Goal: Information Seeking & Learning: Check status

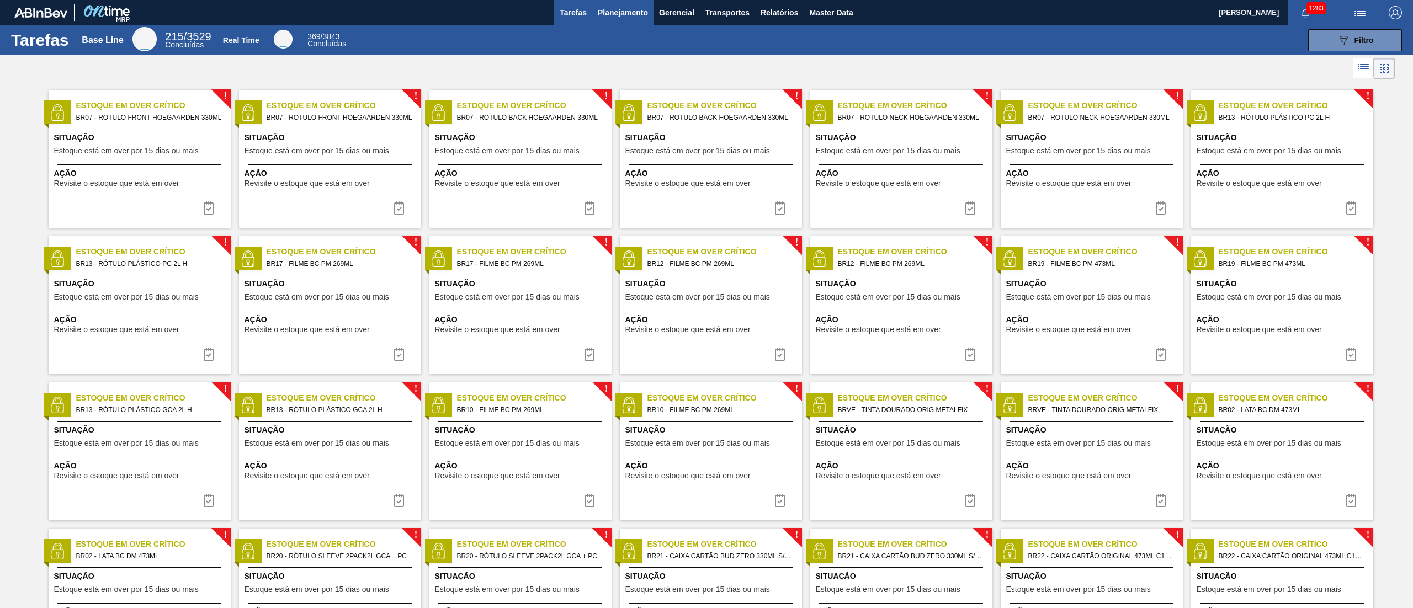
click at [617, 6] on span "Planejamento" at bounding box center [623, 12] width 50 height 13
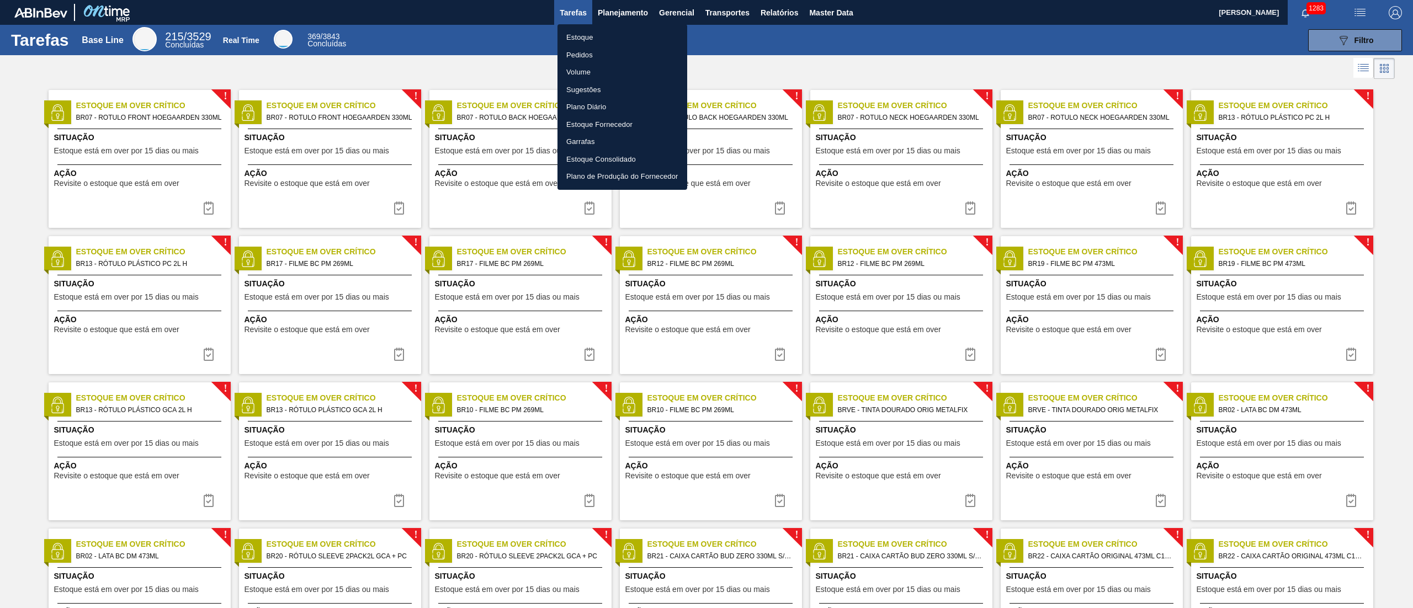
click at [584, 36] on li "Estoque" at bounding box center [622, 38] width 130 height 18
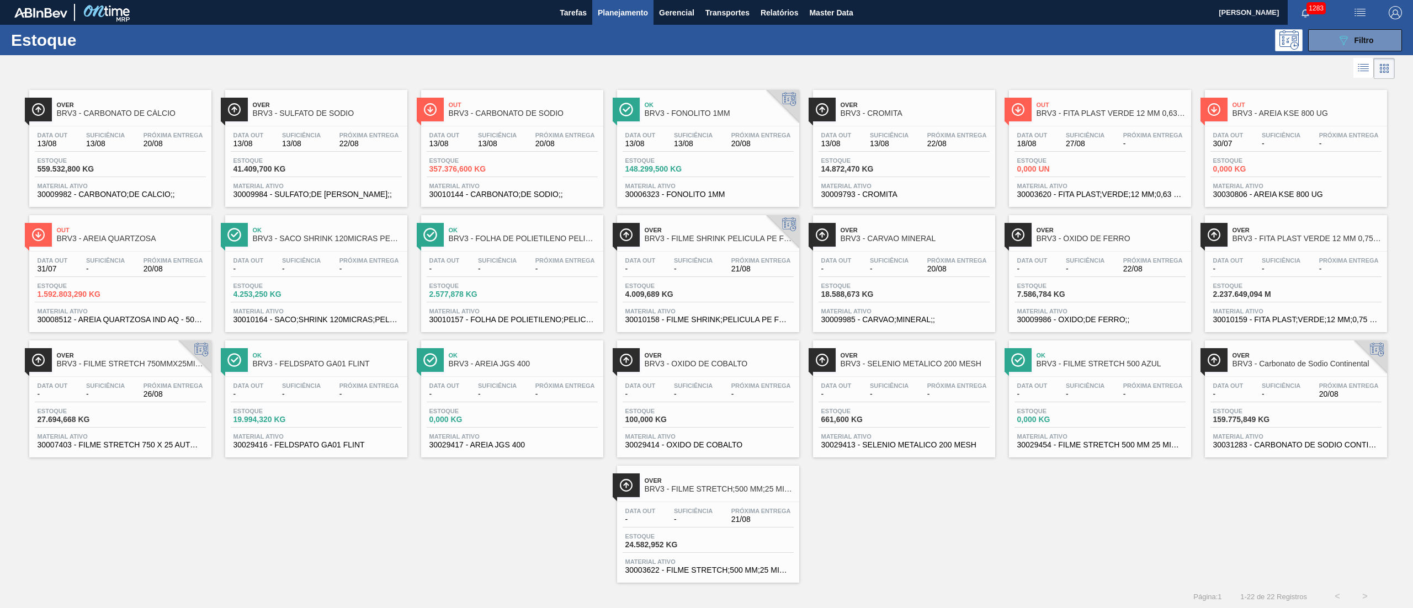
click at [1309, 413] on div "Estoque 159.775,849 KG" at bounding box center [1295, 418] width 171 height 20
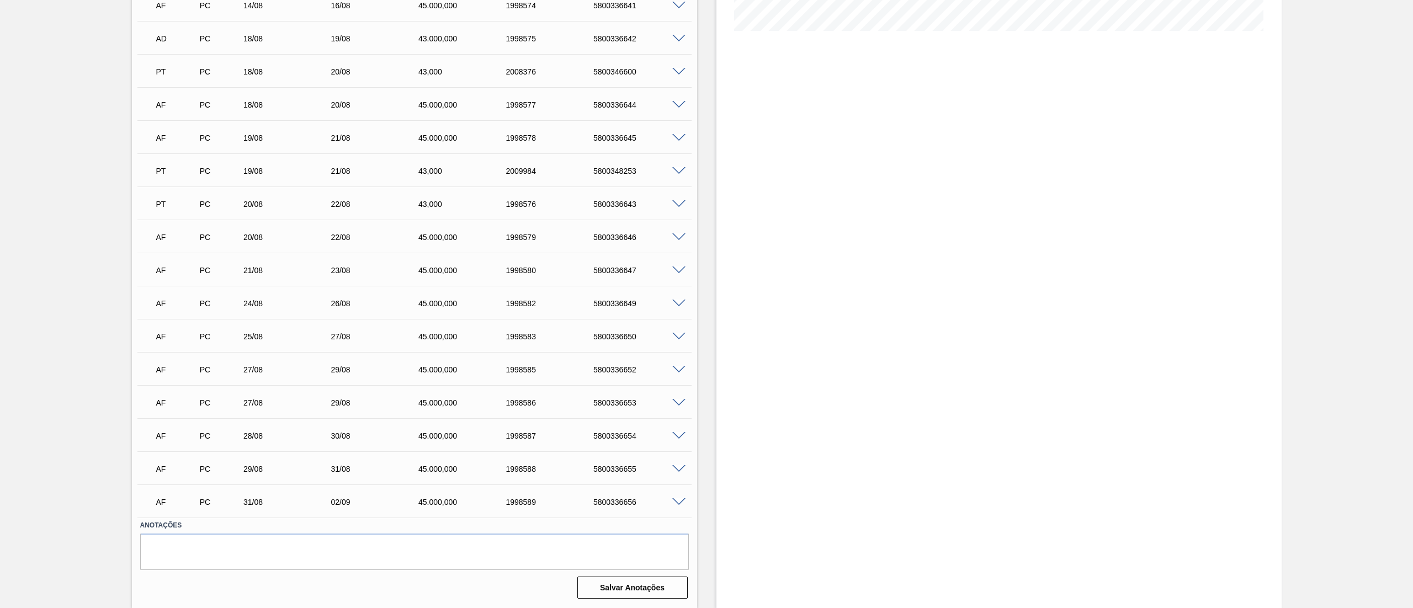
scroll to position [182, 0]
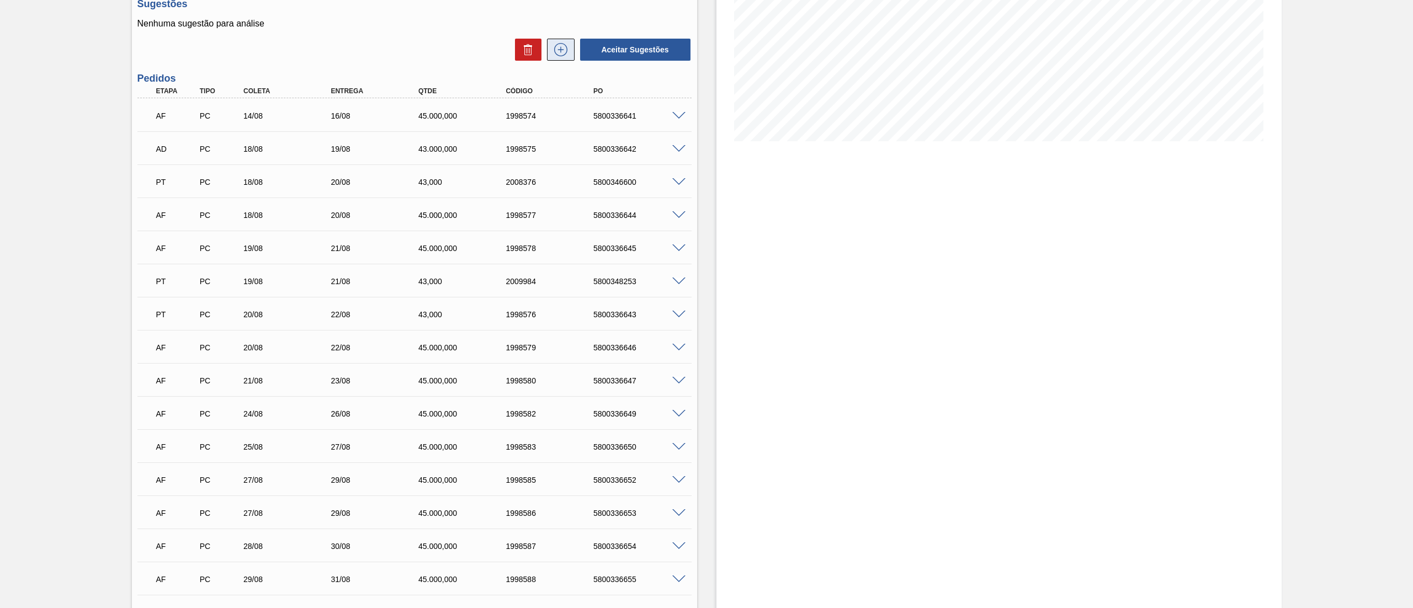
click at [564, 53] on icon at bounding box center [561, 49] width 18 height 13
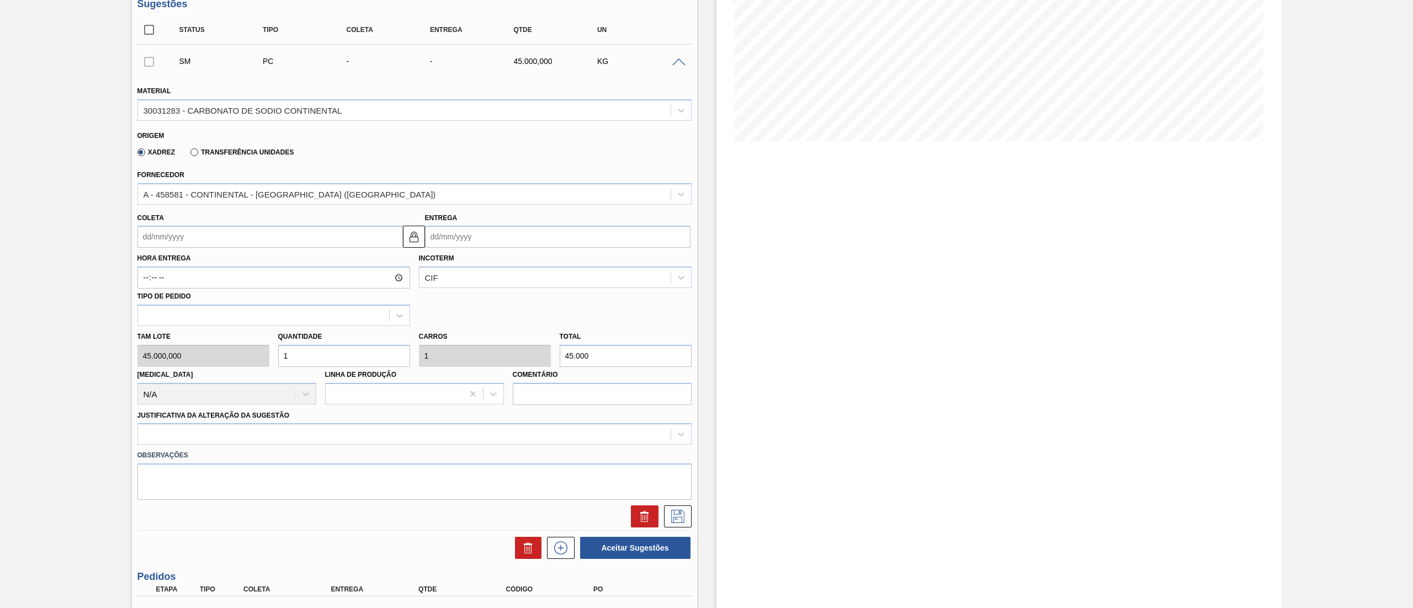
click at [179, 230] on input "Coleta" at bounding box center [269, 237] width 265 height 22
click at [226, 353] on div "21" at bounding box center [221, 352] width 15 height 15
type input "[DATE]"
click at [196, 430] on div at bounding box center [404, 435] width 533 height 16
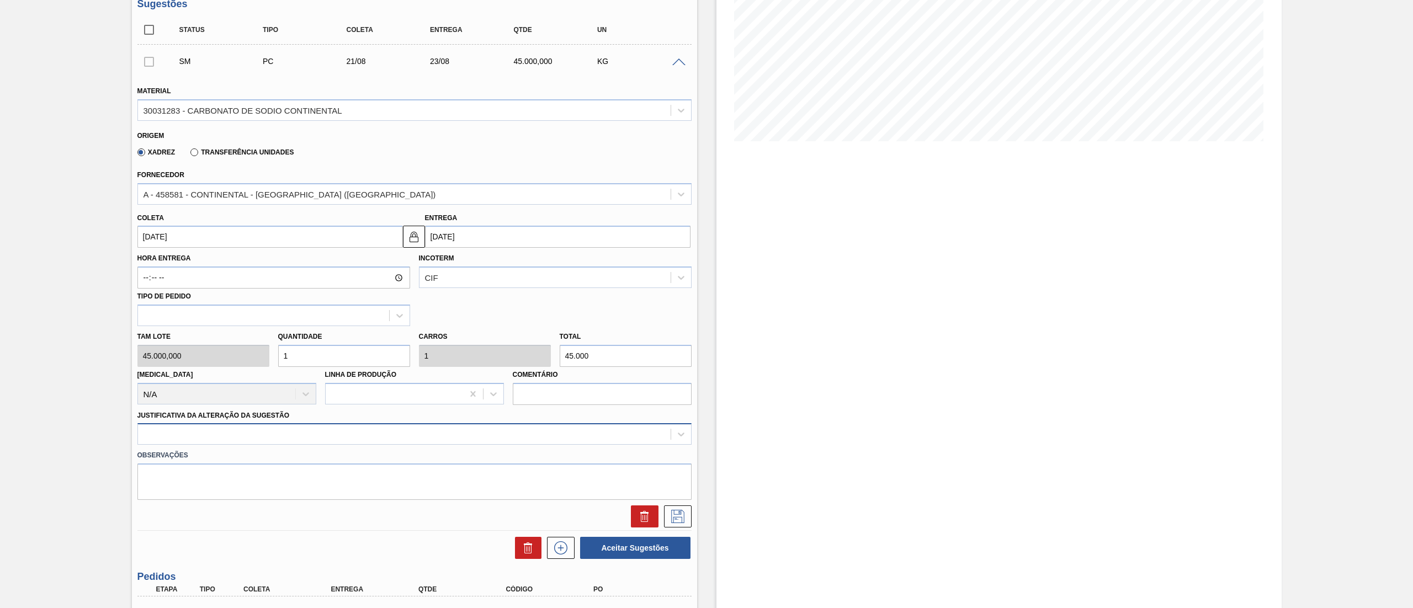
scroll to position [193, 0]
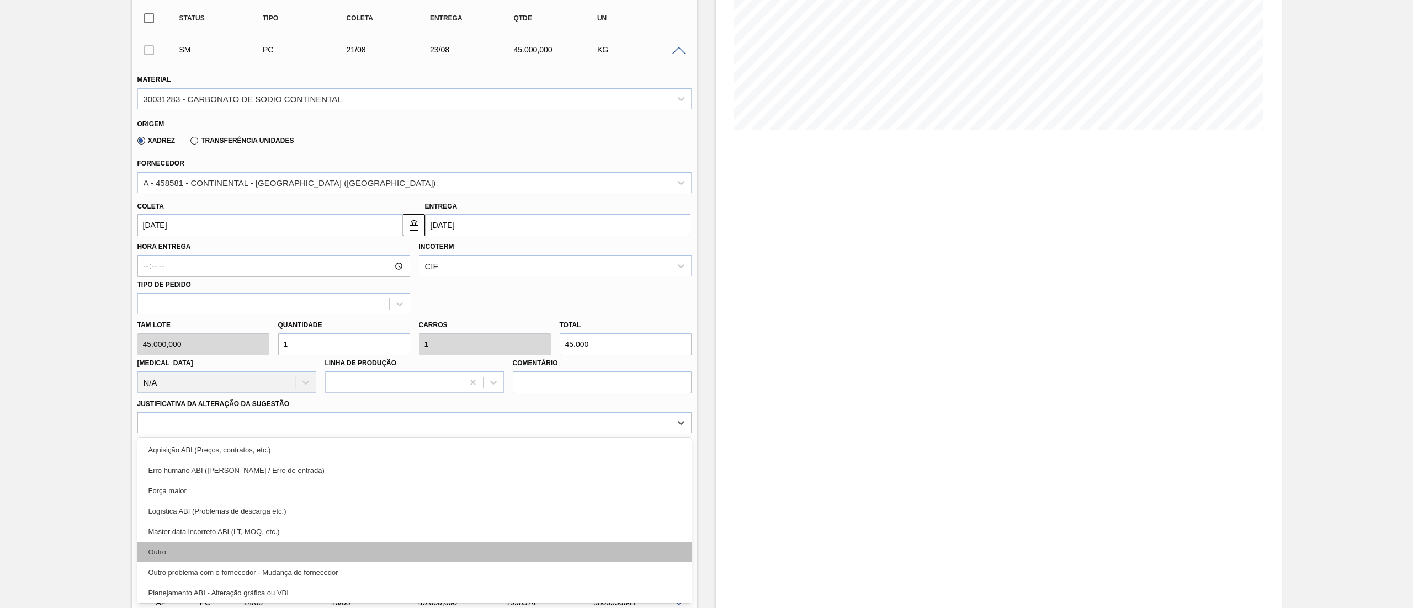
click at [162, 554] on div "Outro" at bounding box center [414, 552] width 554 height 20
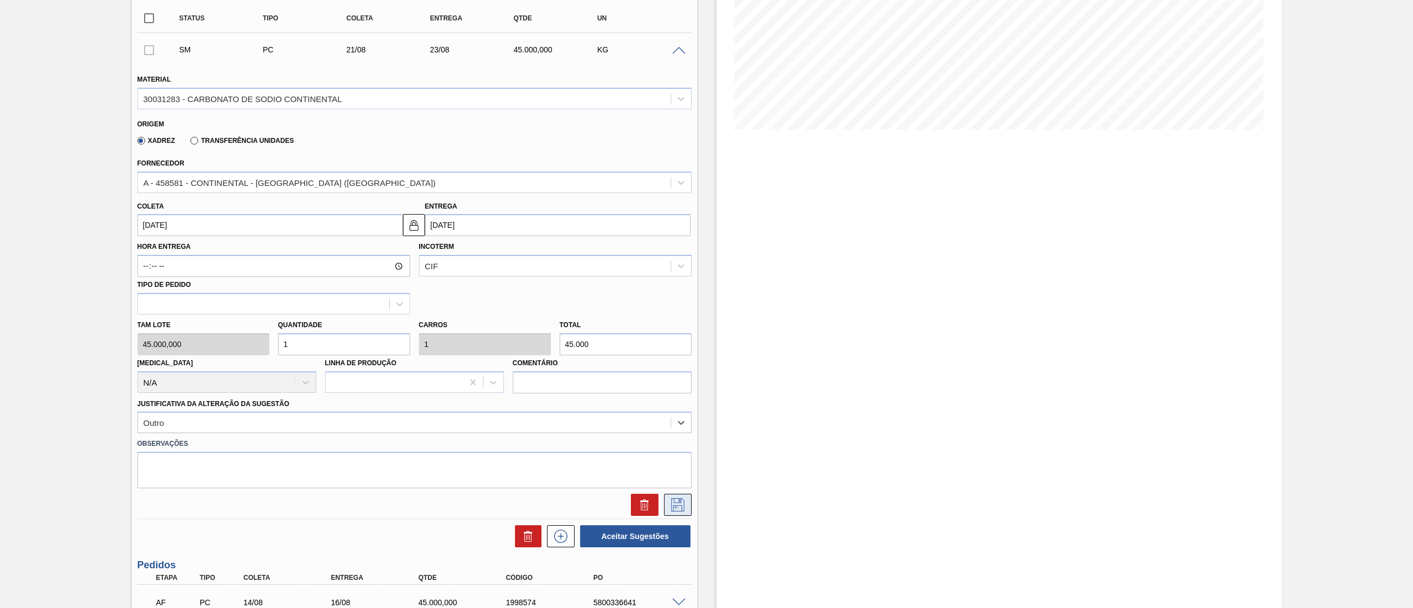
click at [682, 496] on button at bounding box center [678, 505] width 28 height 22
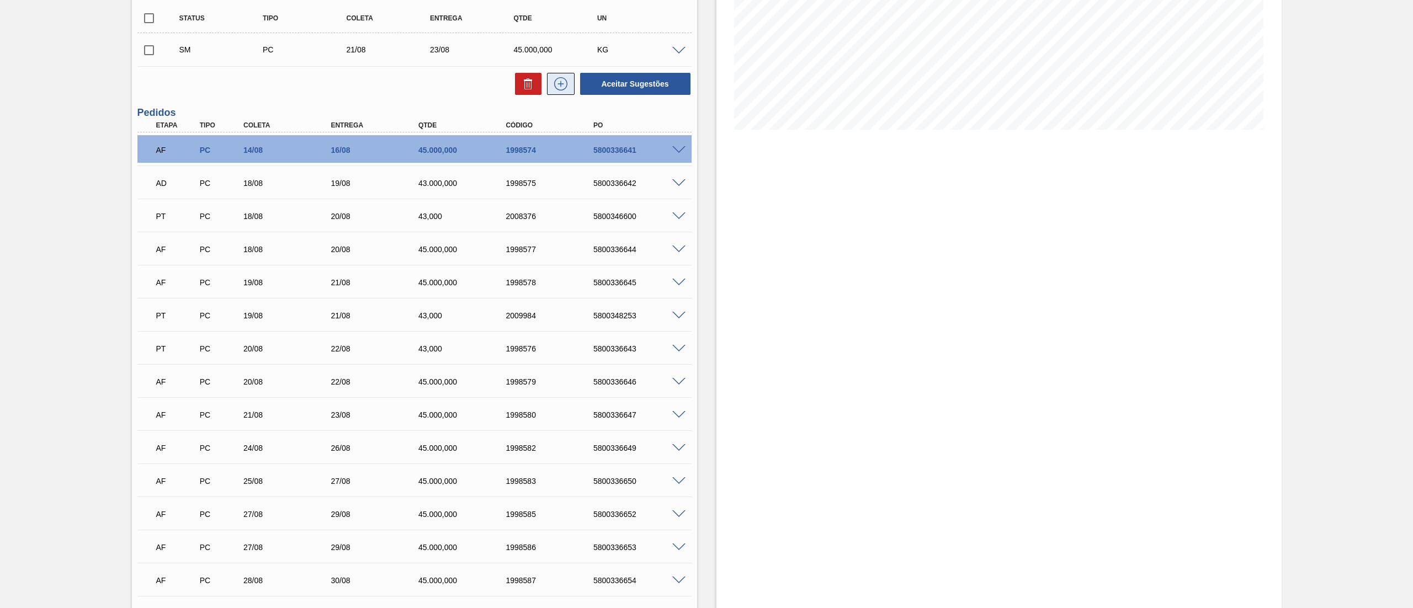
click at [557, 83] on icon at bounding box center [561, 83] width 18 height 13
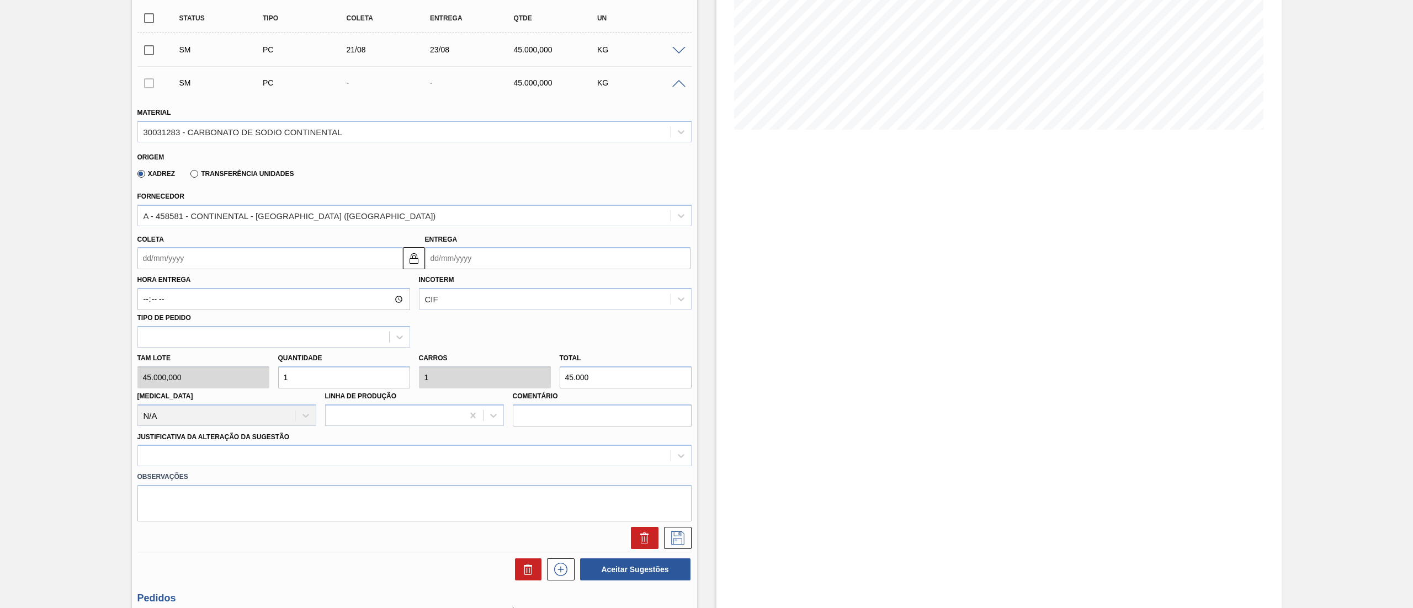
click at [162, 258] on input "Coleta" at bounding box center [269, 258] width 265 height 22
click at [224, 378] on div "21" at bounding box center [221, 373] width 15 height 15
type input "[DATE]"
click at [191, 456] on div at bounding box center [414, 456] width 554 height 22
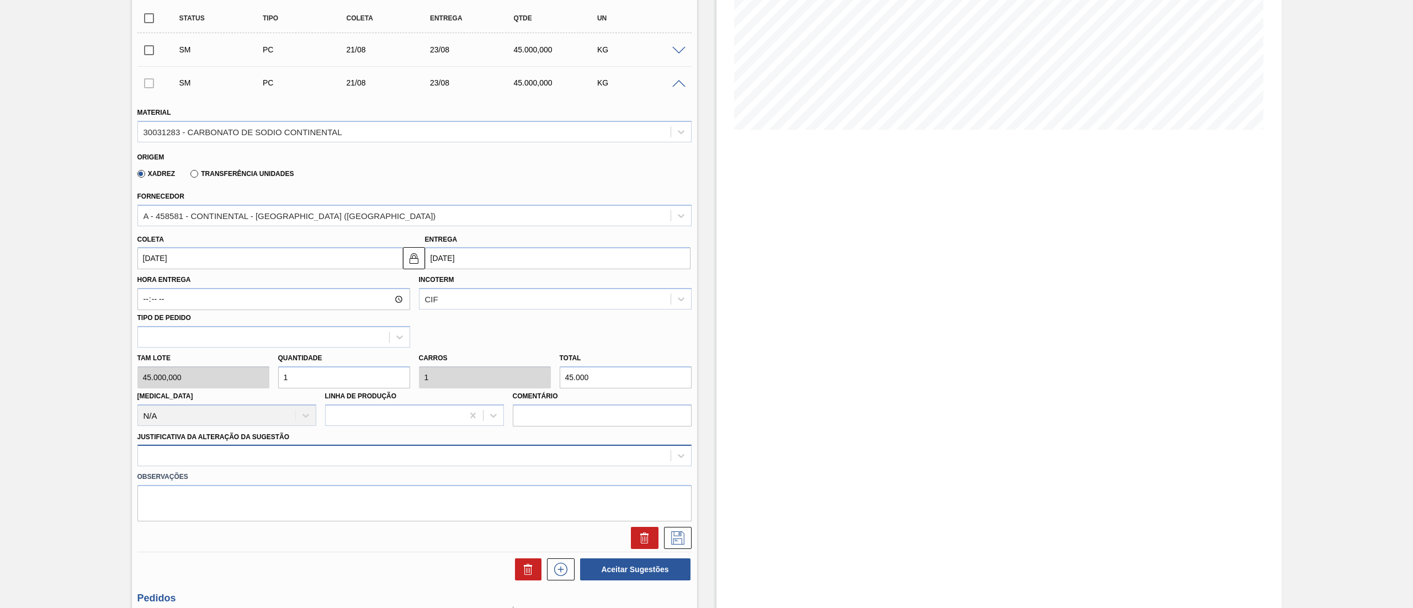
scroll to position [226, 0]
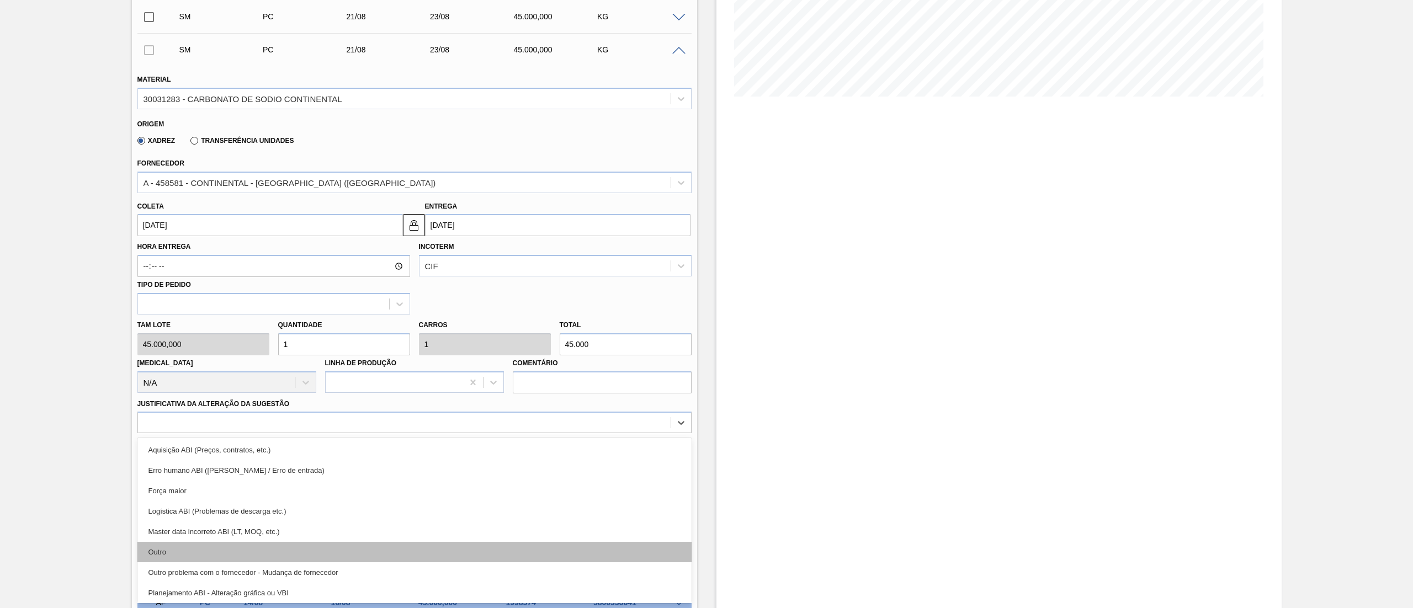
click at [173, 548] on div "Outro" at bounding box center [414, 552] width 554 height 20
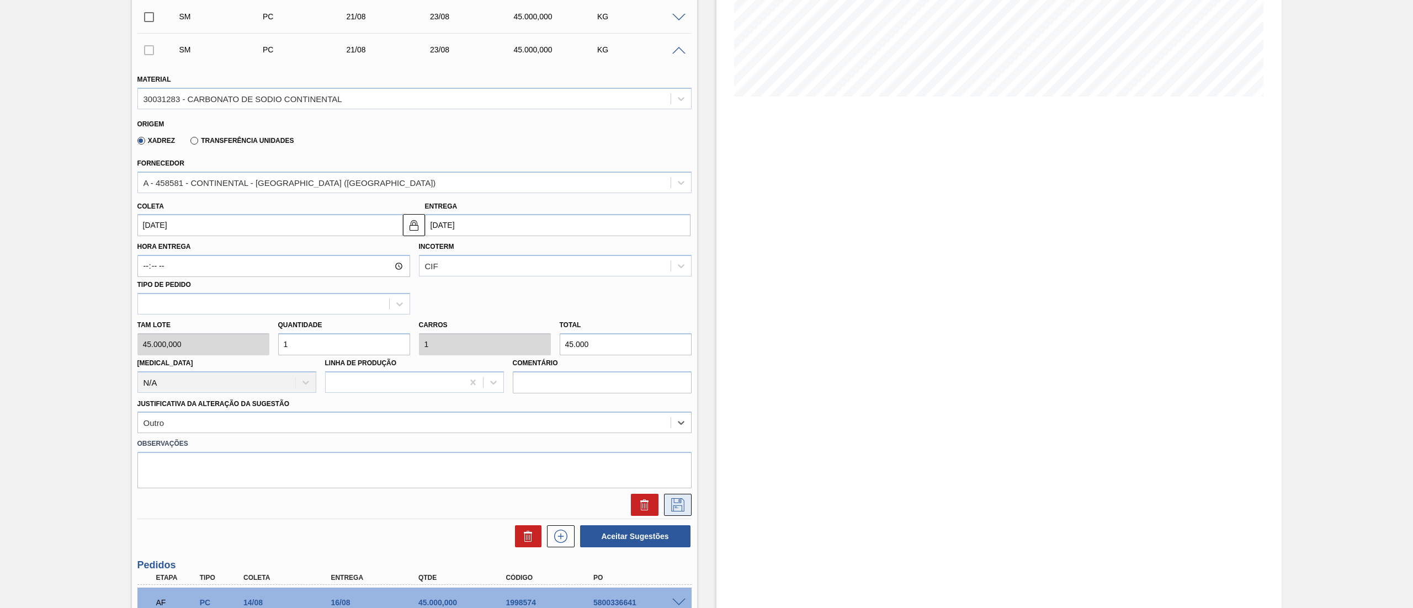
click at [679, 509] on icon at bounding box center [678, 504] width 18 height 13
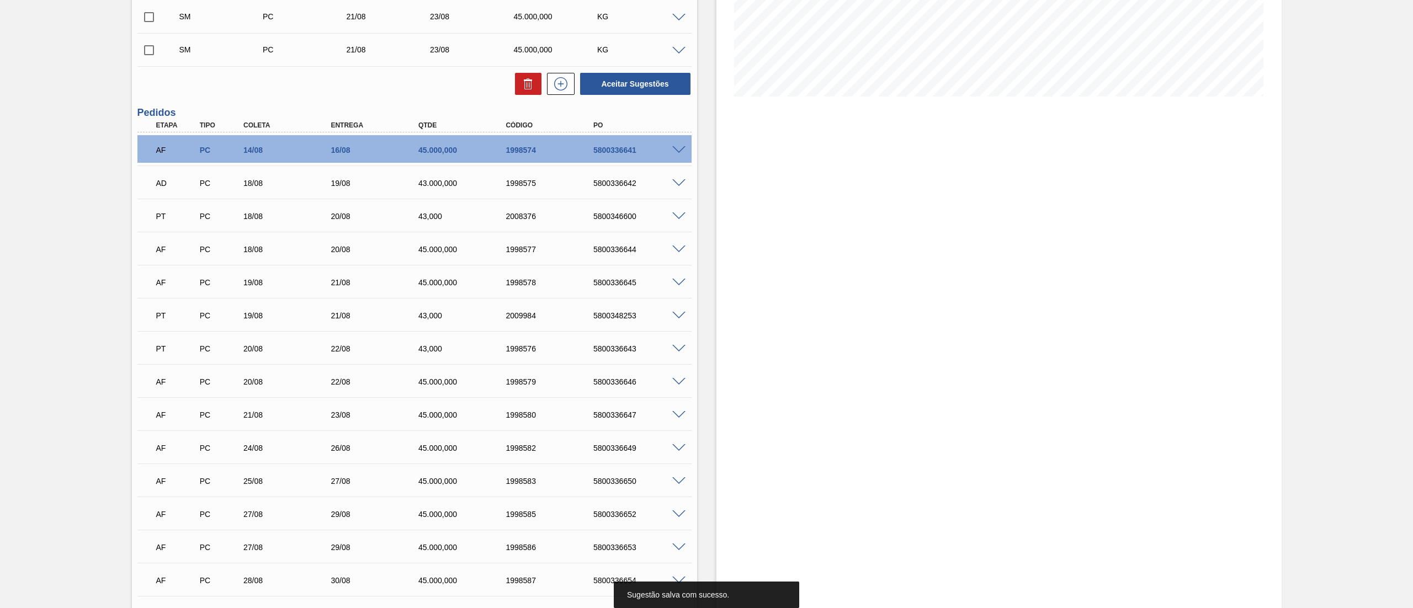
click at [151, 13] on input "checkbox" at bounding box center [148, 17] width 23 height 23
checkbox input "true"
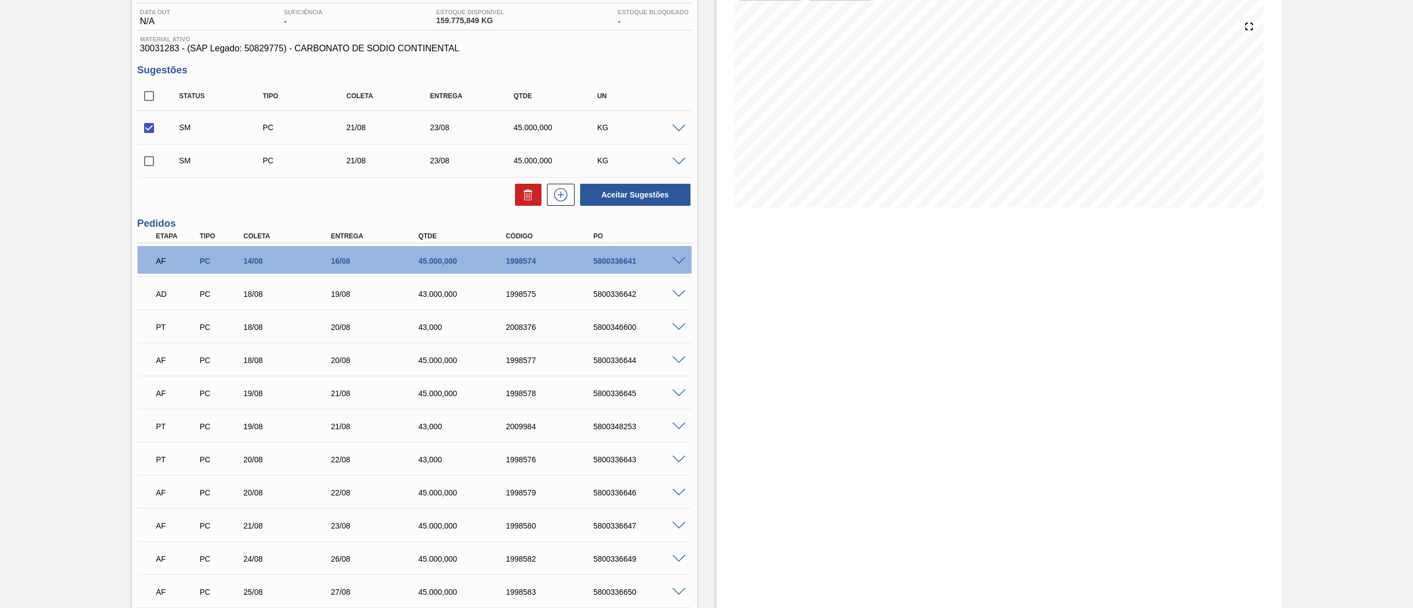
scroll to position [6, 0]
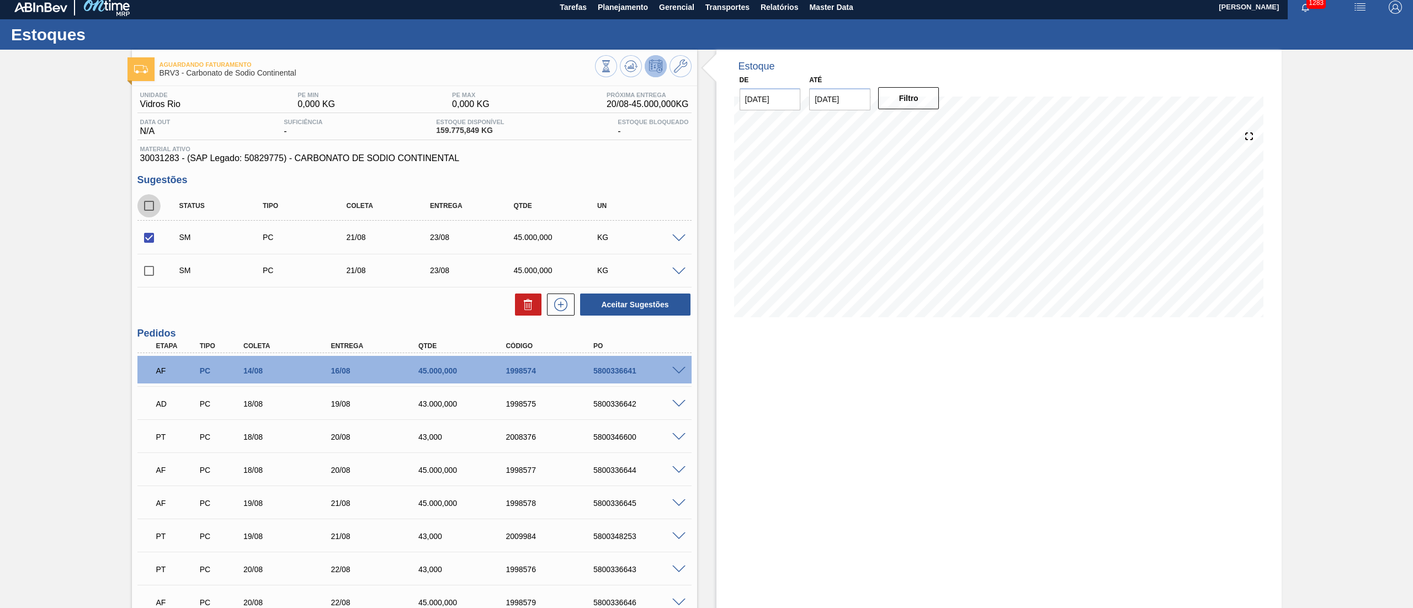
click at [149, 204] on input "checkbox" at bounding box center [148, 205] width 23 height 23
checkbox input "true"
click at [652, 312] on button "Aceitar Sugestões" at bounding box center [635, 305] width 110 height 22
checkbox input "false"
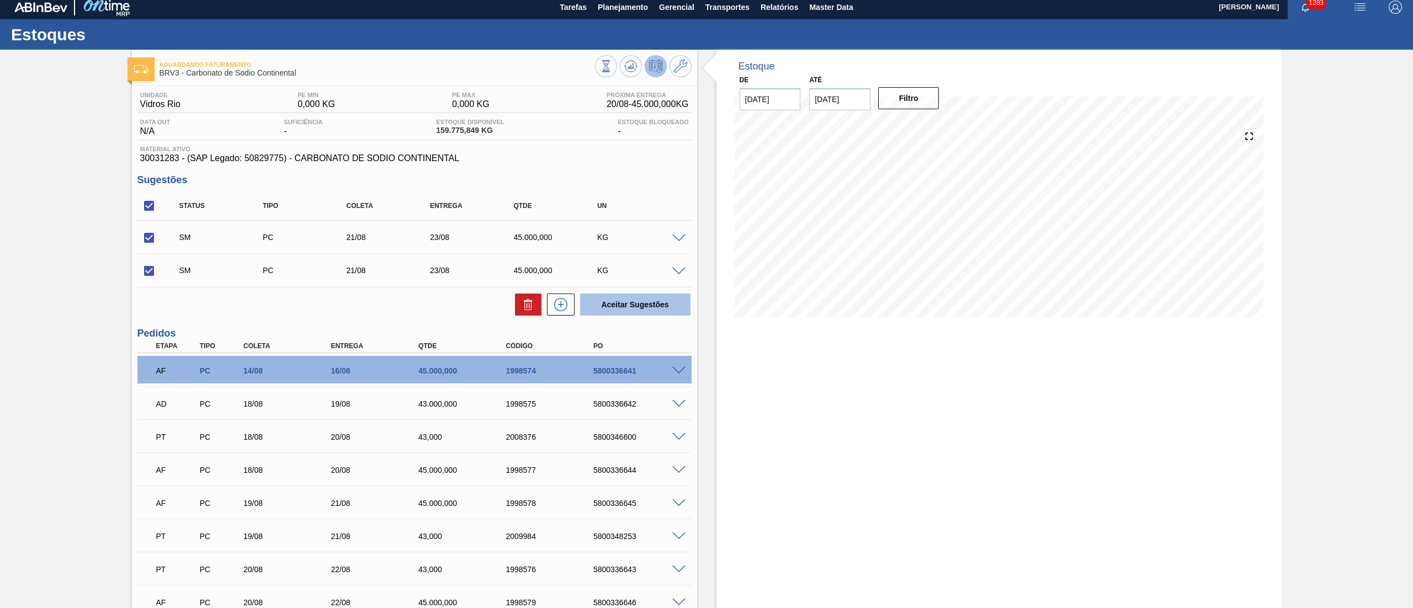
checkbox input "false"
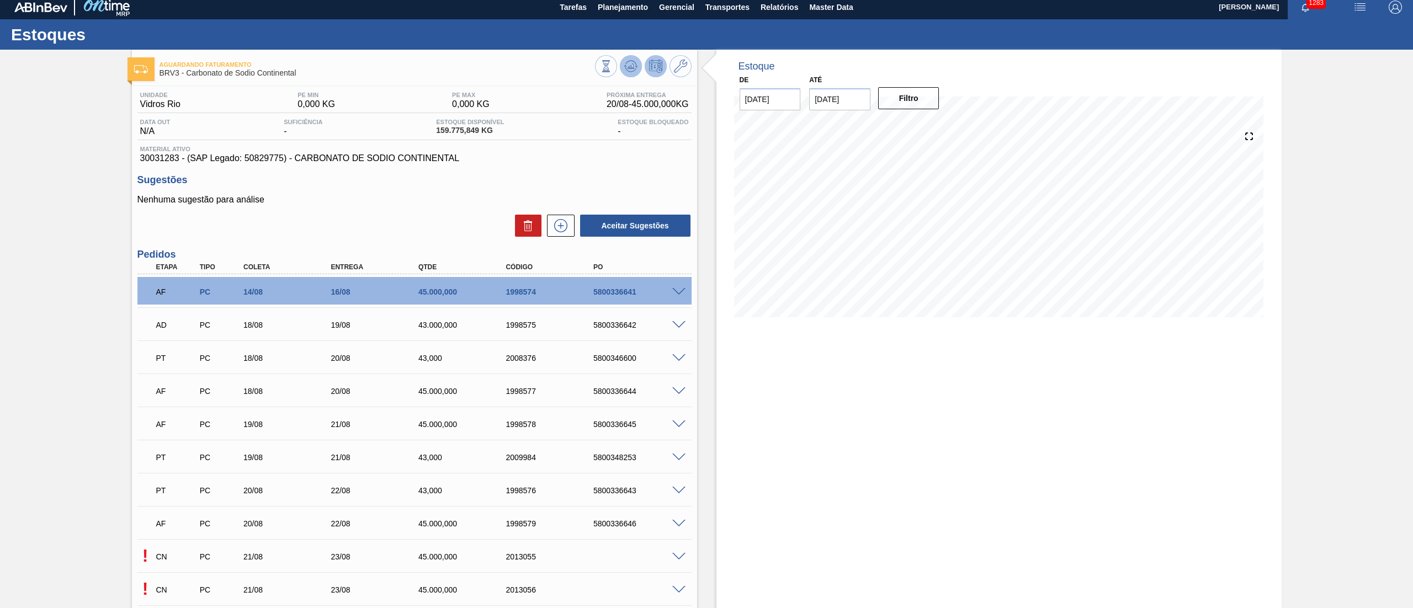
click at [612, 70] on icon at bounding box center [606, 66] width 12 height 12
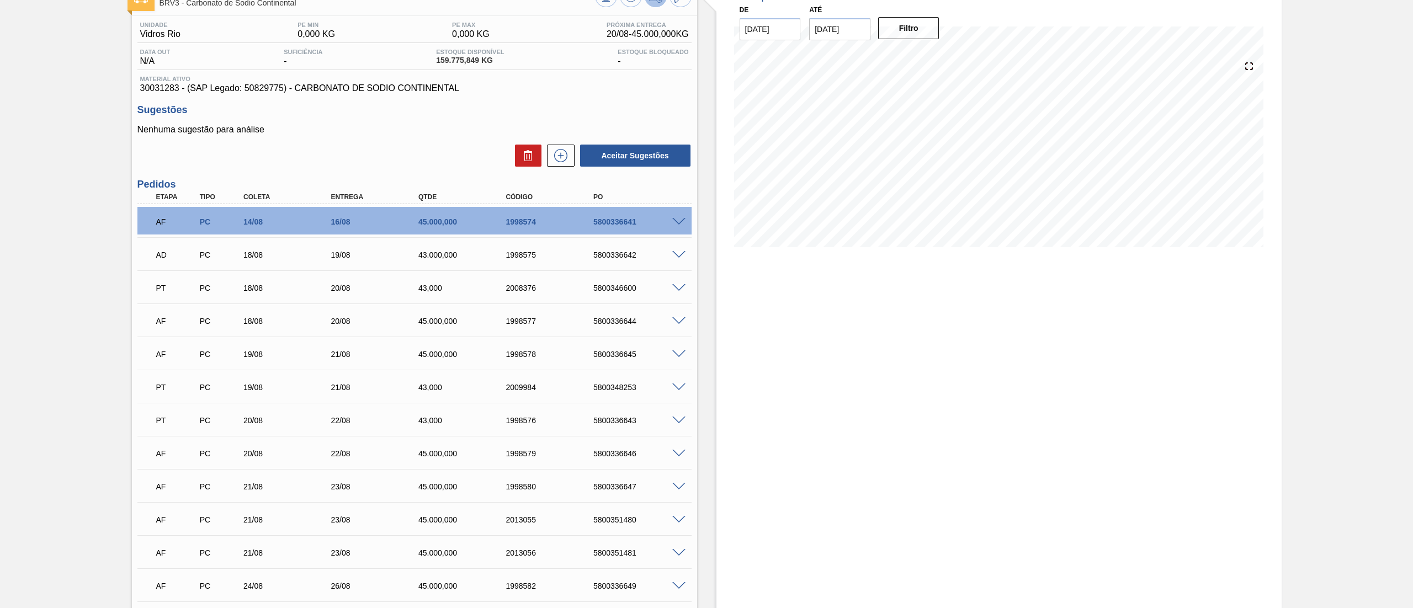
scroll to position [0, 0]
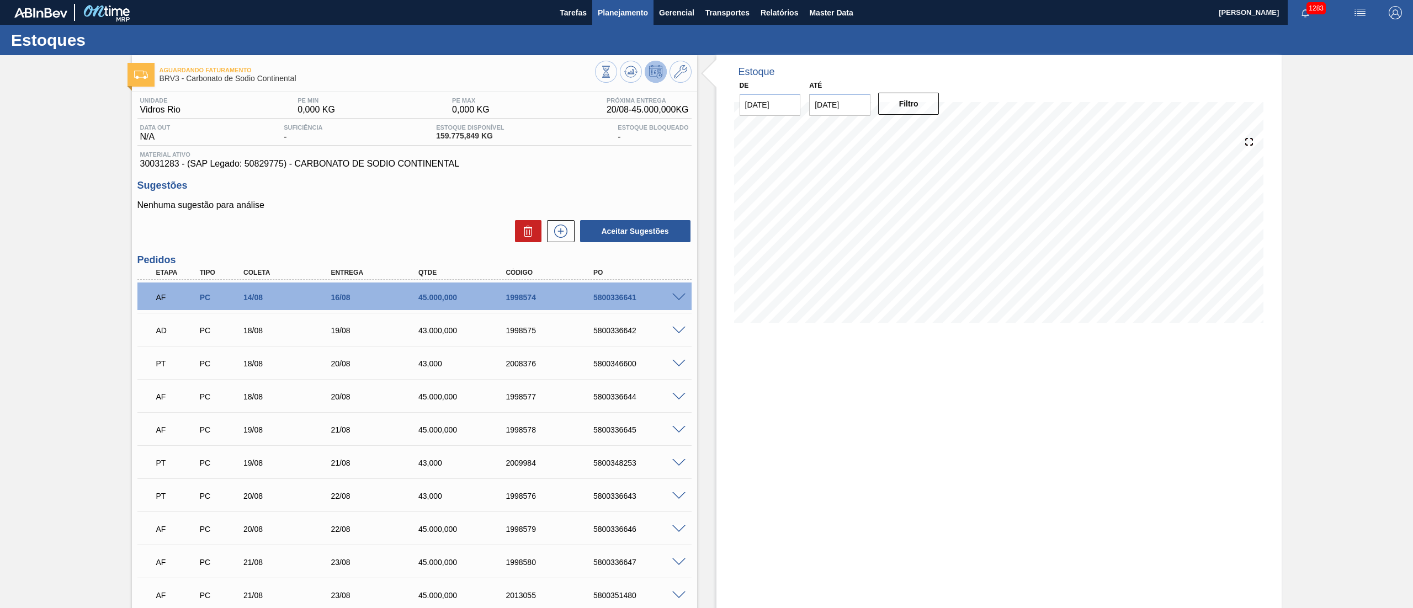
click at [614, 18] on span "Planejamento" at bounding box center [623, 12] width 50 height 13
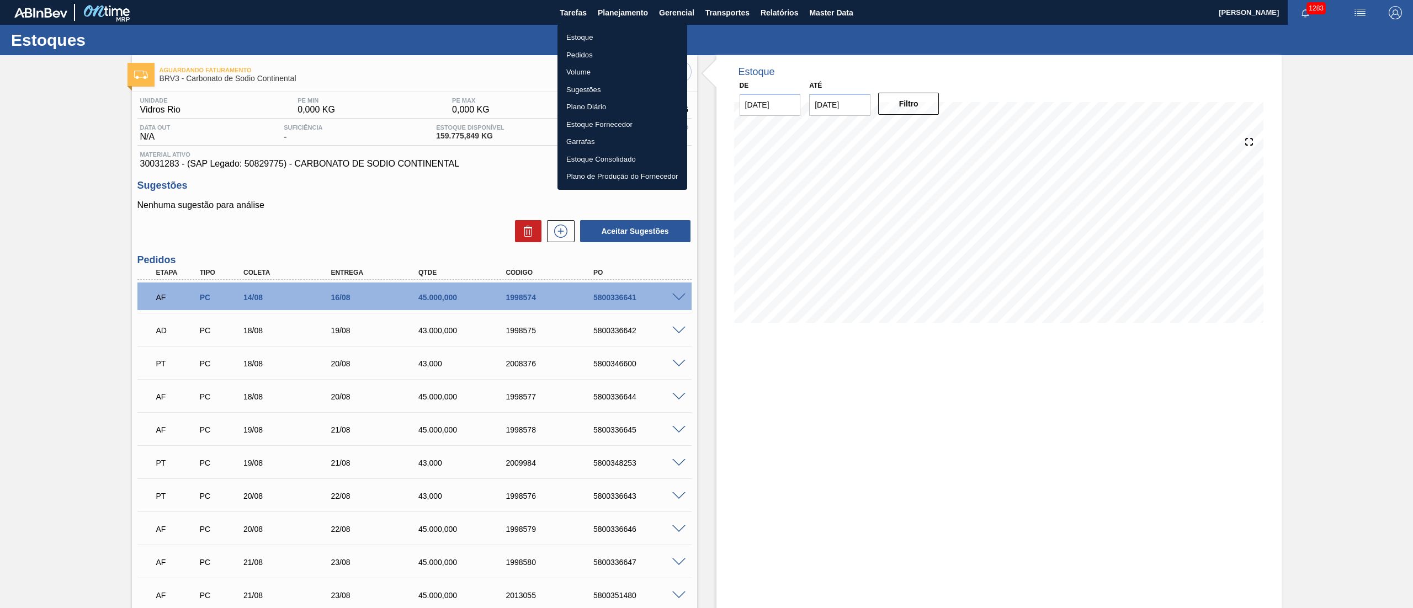
click at [596, 36] on li "Estoque" at bounding box center [622, 38] width 130 height 18
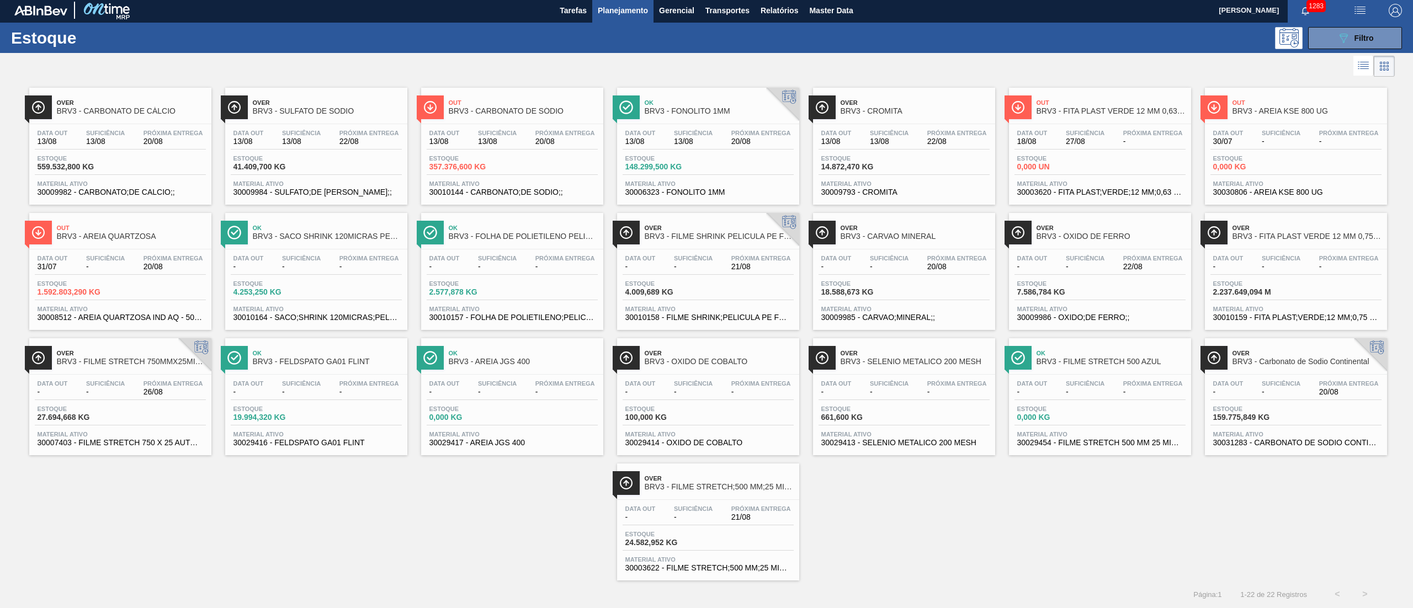
scroll to position [3, 0]
click at [1347, 35] on icon "089F7B8B-B2A5-4AFE-B5C0-19BA573D28AC" at bounding box center [1343, 37] width 13 height 13
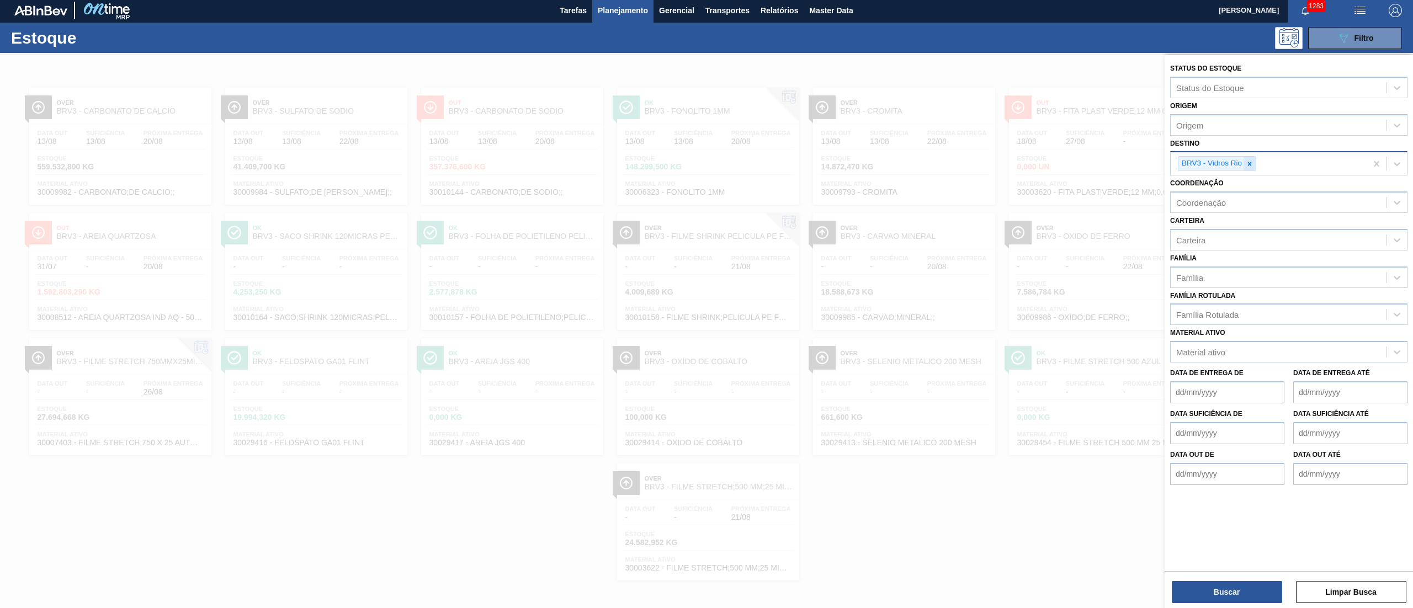
click at [1255, 161] on div at bounding box center [1250, 164] width 12 height 14
type input "br04"
click at [1228, 181] on div "BR04 - Camaçari" at bounding box center [1288, 189] width 237 height 20
click at [1221, 600] on button "Buscar" at bounding box center [1227, 592] width 110 height 22
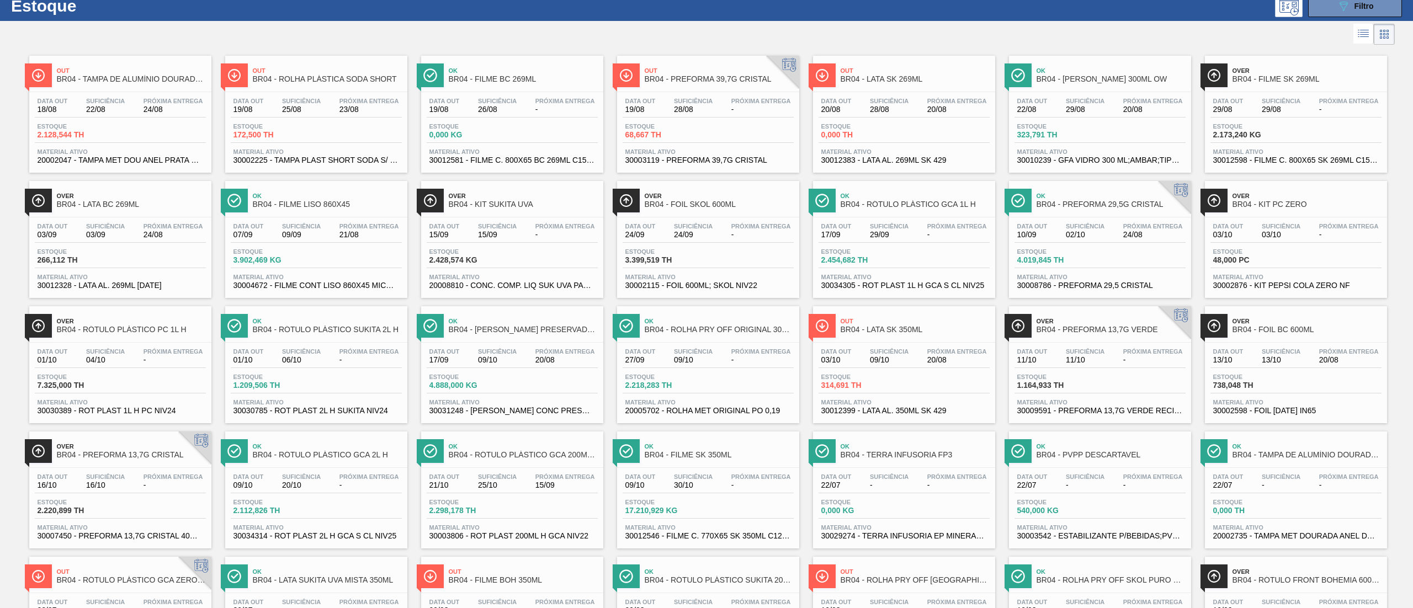
scroll to position [0, 0]
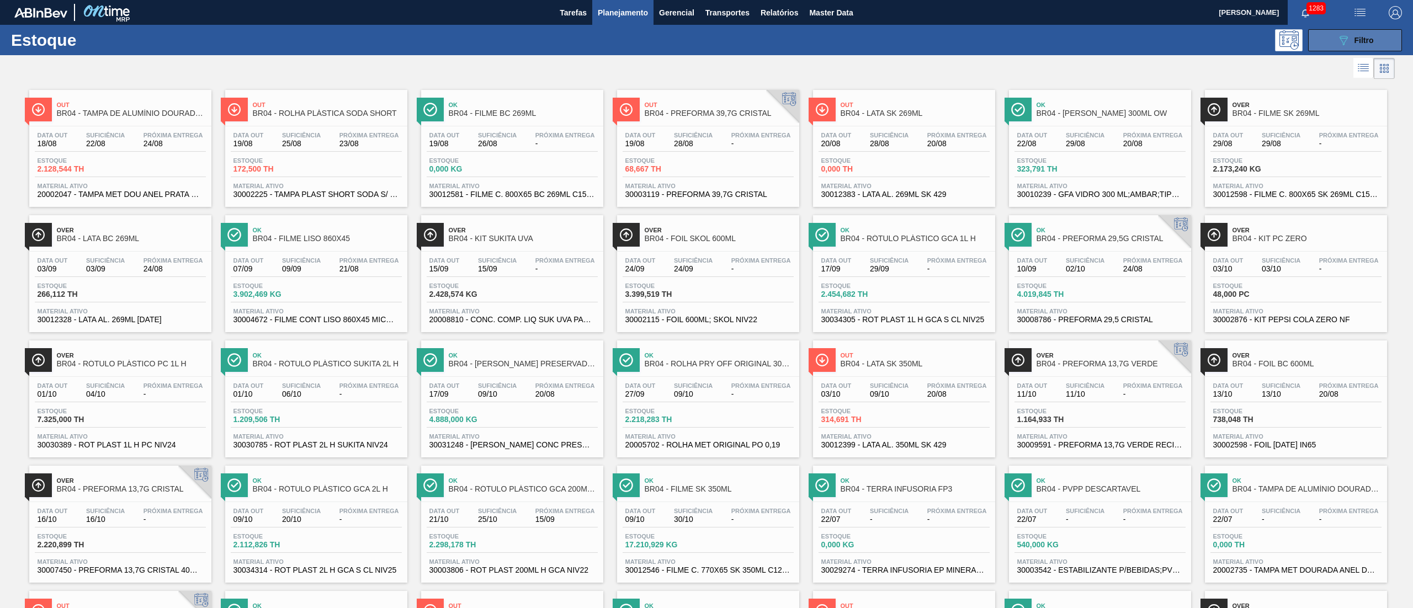
click at [1322, 29] on button "089F7B8B-B2A5-4AFE-B5C0-19BA573D28AC Filtro" at bounding box center [1355, 40] width 94 height 22
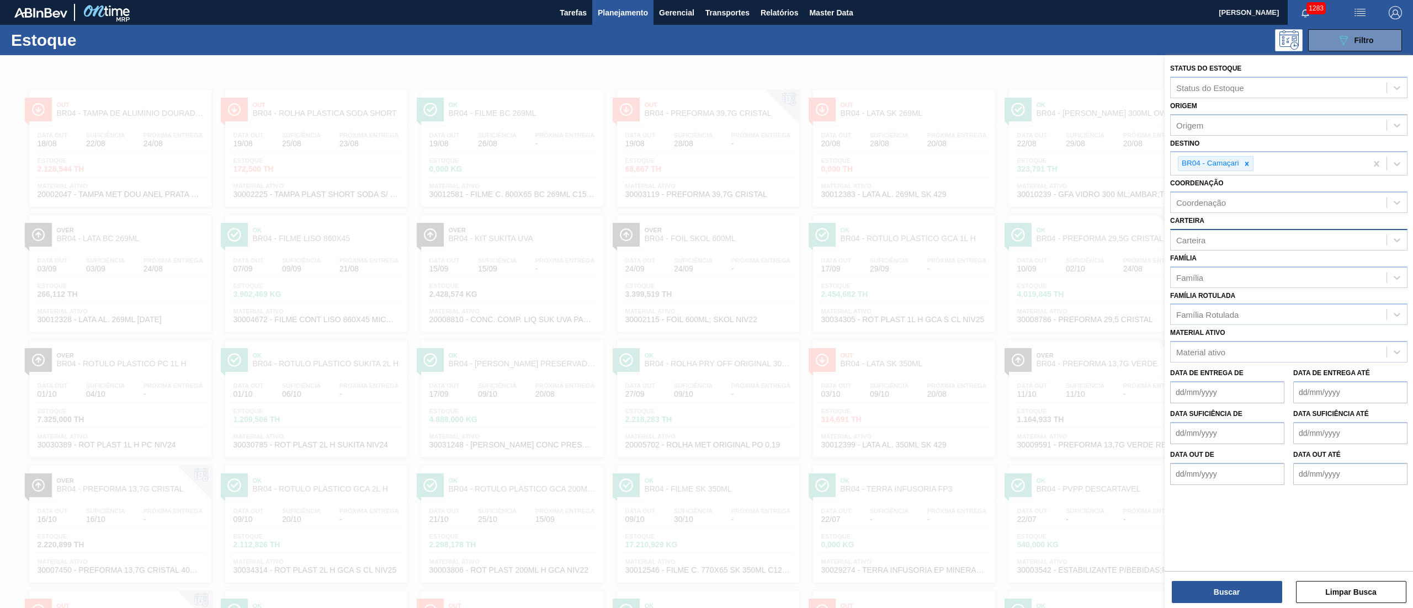
click at [1214, 245] on div "Carteira" at bounding box center [1279, 240] width 216 height 16
click at [1209, 240] on div "Carteira" at bounding box center [1279, 240] width 216 height 16
click at [1208, 242] on div "Carteira" at bounding box center [1279, 240] width 216 height 16
type input "rótulo de"
click at [1204, 287] on div "Rótulo de Papel" at bounding box center [1288, 288] width 237 height 20
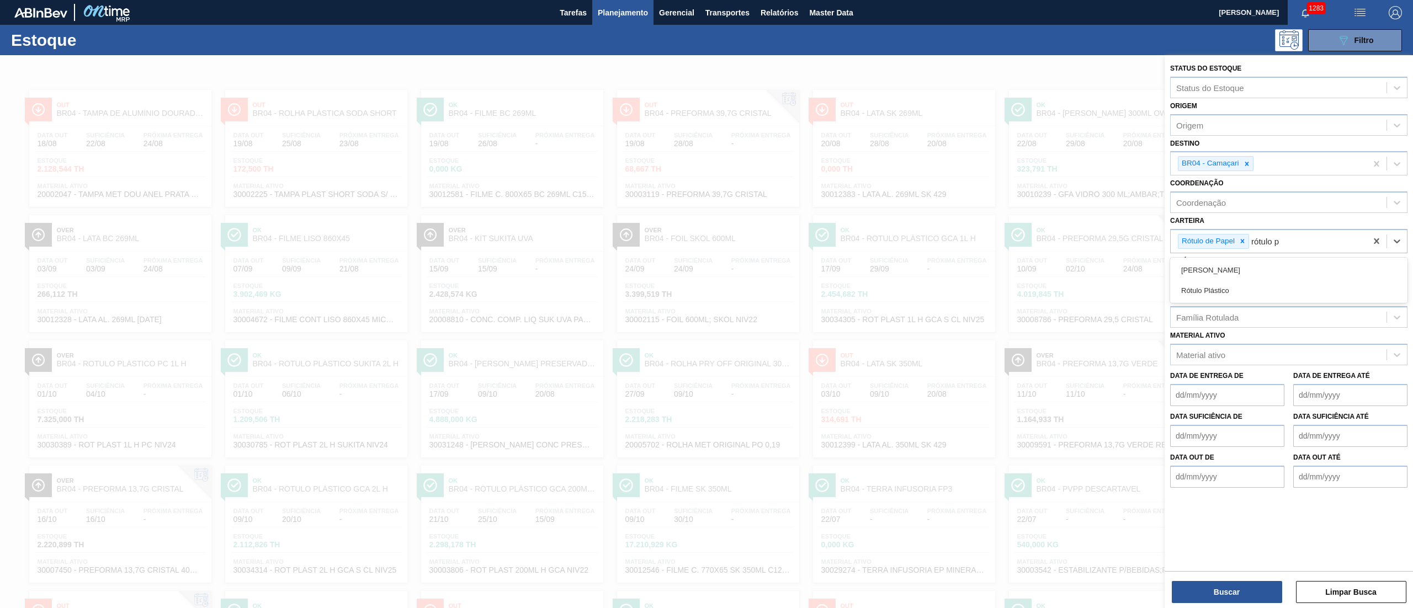
type input "rótulo pa"
click at [1215, 262] on div "[PERSON_NAME]" at bounding box center [1288, 270] width 237 height 20
click at [1222, 598] on button "Buscar" at bounding box center [1227, 592] width 110 height 22
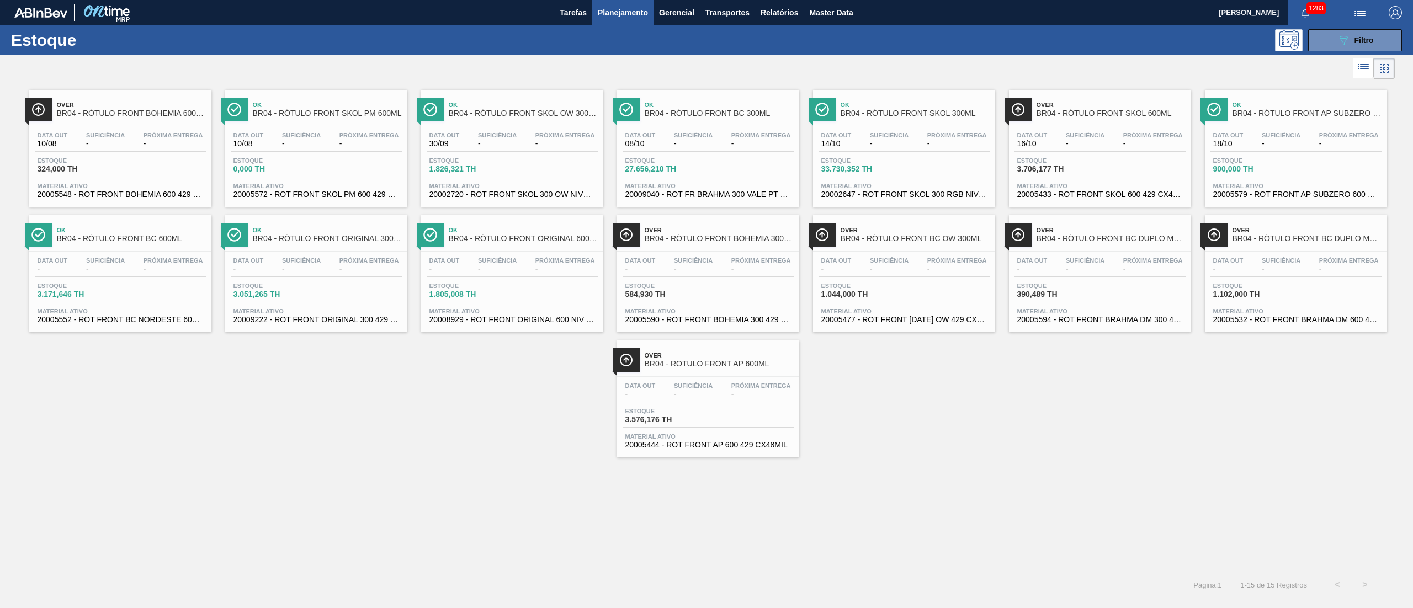
click at [910, 294] on div "Estoque 1.044,000 TH" at bounding box center [904, 293] width 171 height 20
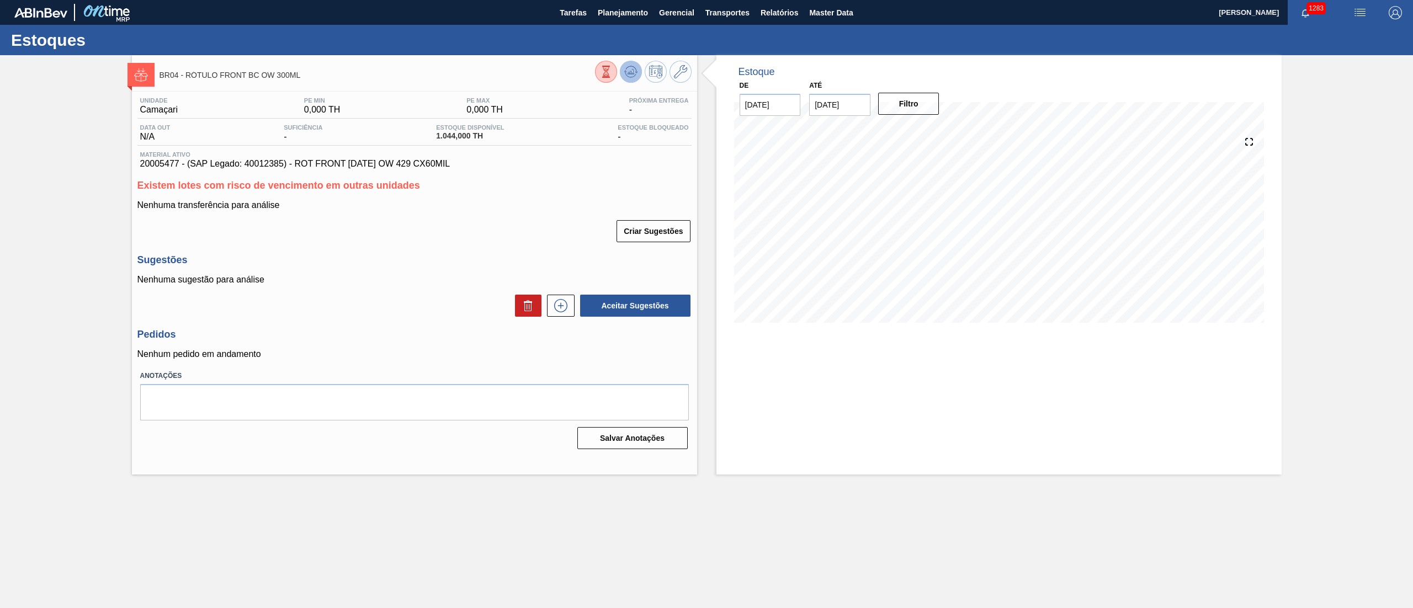
click at [612, 72] on icon at bounding box center [606, 72] width 12 height 12
click at [628, 81] on button at bounding box center [631, 72] width 22 height 22
drag, startPoint x: 228, startPoint y: 281, endPoint x: 287, endPoint y: 281, distance: 59.1
click at [287, 281] on p "Nenhuma sugestão para análise" at bounding box center [414, 280] width 554 height 10
click at [629, 73] on icon at bounding box center [630, 71] width 7 height 5
